Goal: Information Seeking & Learning: Learn about a topic

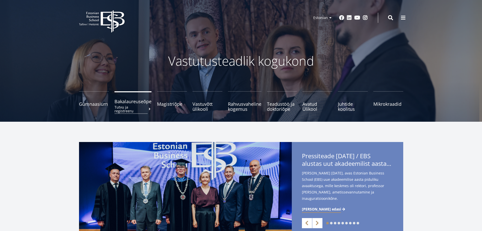
click at [134, 101] on span "Bakalaureuseõpe Tutvu ja registreeru" at bounding box center [133, 101] width 37 height 5
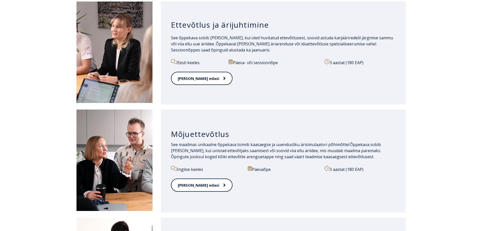
scroll to position [304, 0]
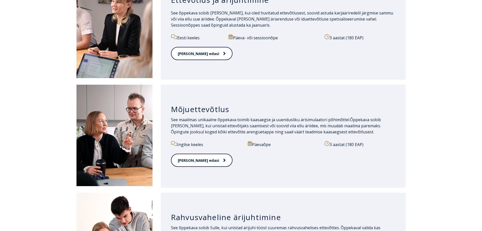
drag, startPoint x: 326, startPoint y: 132, endPoint x: 337, endPoint y: 135, distance: 10.5
click at [337, 135] on div "See maailmas unikaalne õppekava toimib kaasaegse ja uuendusliku ärisimulaatori …" at bounding box center [283, 129] width 225 height 24
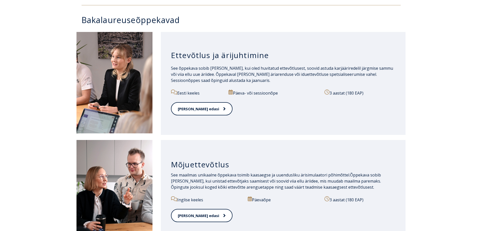
scroll to position [273, 0]
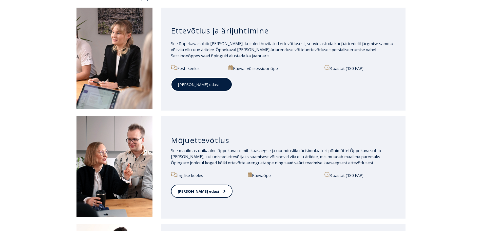
click at [203, 86] on link "[PERSON_NAME] edasi" at bounding box center [201, 85] width 61 height 14
